Goal: Navigation & Orientation: Find specific page/section

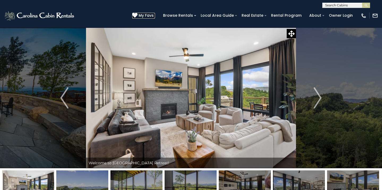
click at [152, 17] on span "My Favs" at bounding box center [146, 16] width 15 height 6
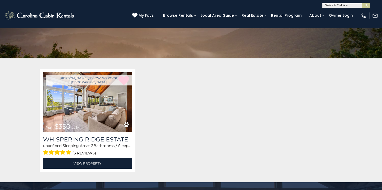
scroll to position [65, 0]
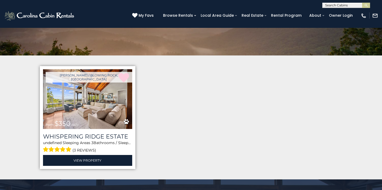
click at [95, 108] on img at bounding box center [87, 99] width 89 height 60
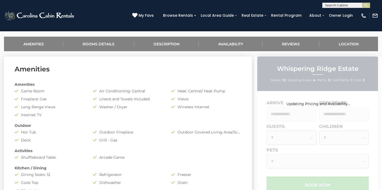
scroll to position [202, 0]
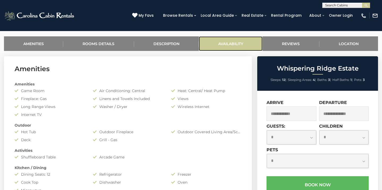
click at [225, 48] on link "Availability" at bounding box center [231, 43] width 64 height 15
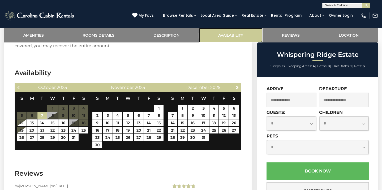
scroll to position [1075, 0]
